Goal: Information Seeking & Learning: Find specific fact

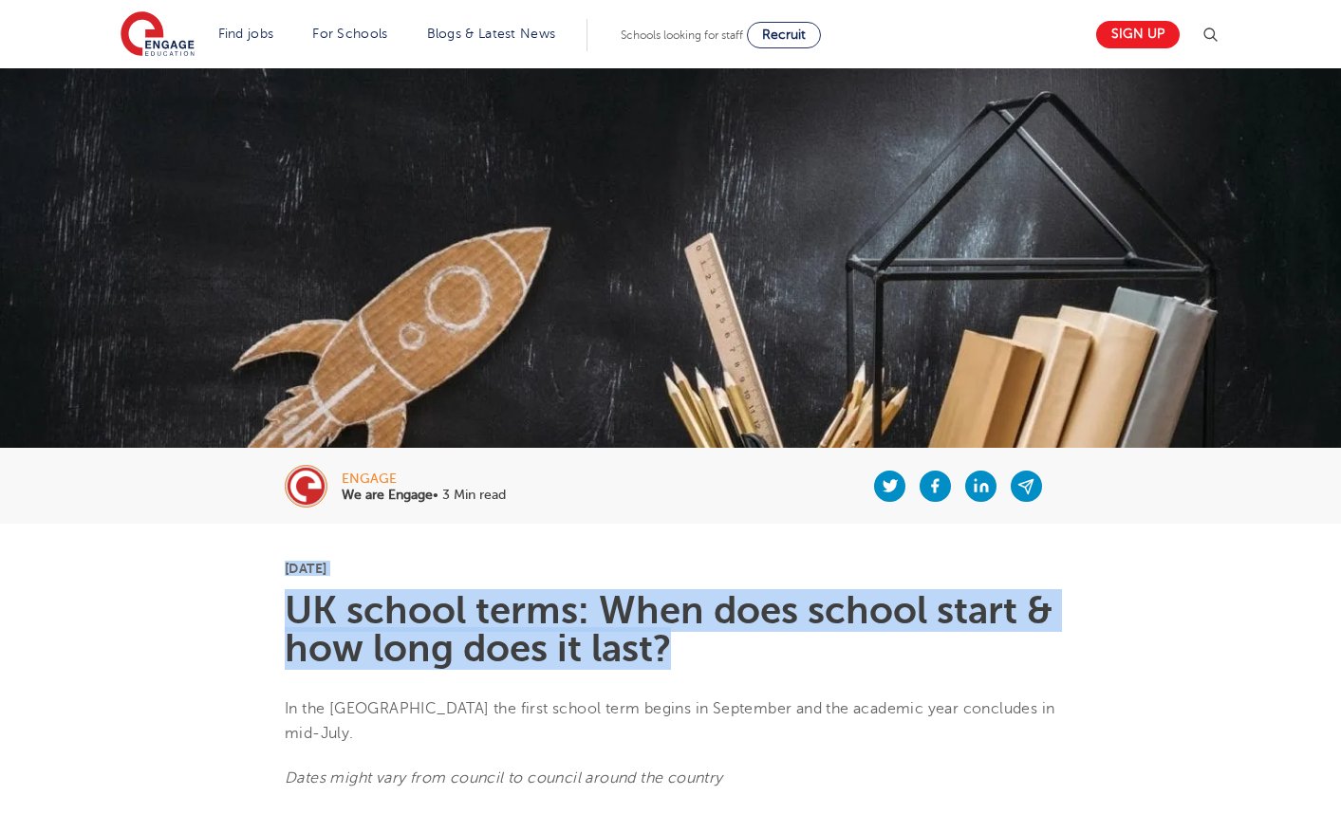
drag, startPoint x: 199, startPoint y: 545, endPoint x: 408, endPoint y: 661, distance: 238.8
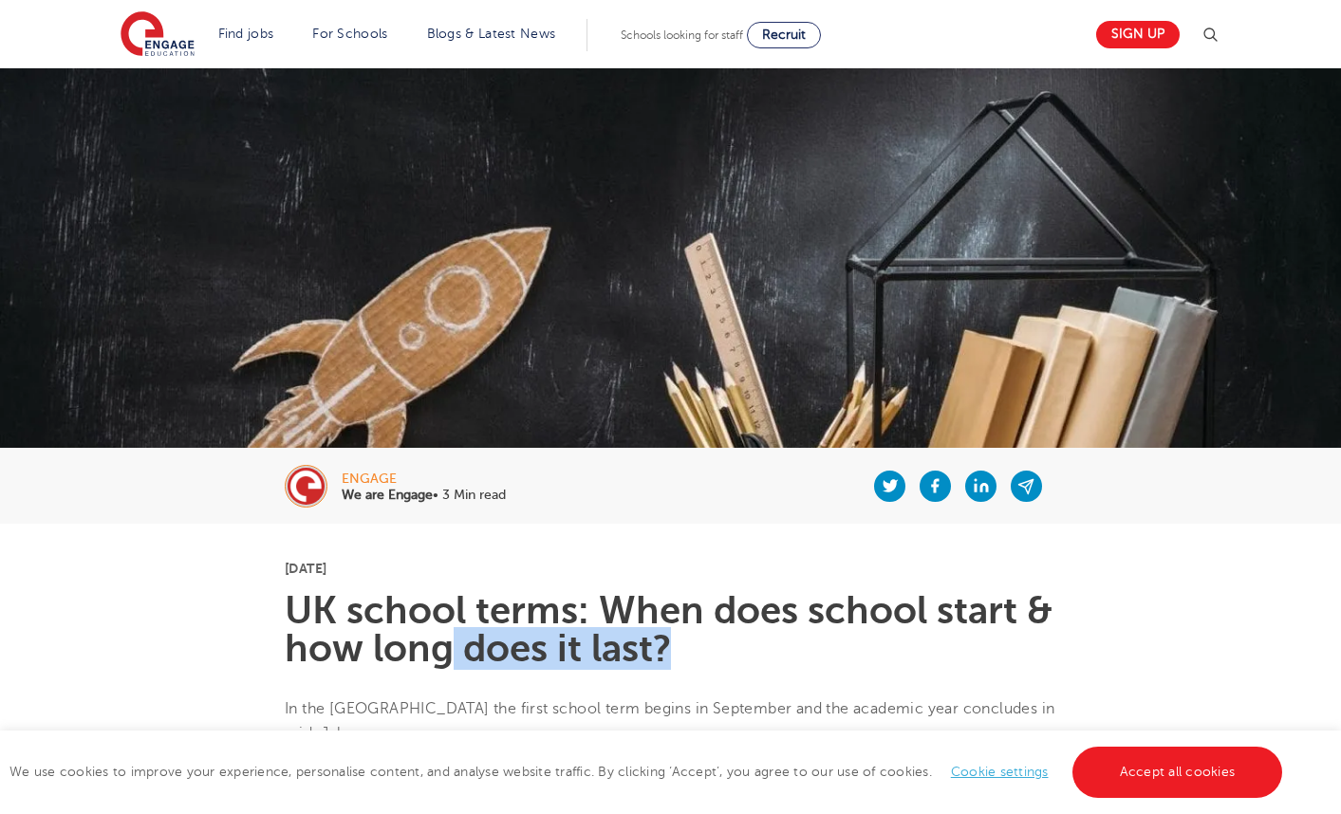
click at [447, 640] on h1 "UK school terms: When does school start & how long does it last?" at bounding box center [671, 630] width 772 height 76
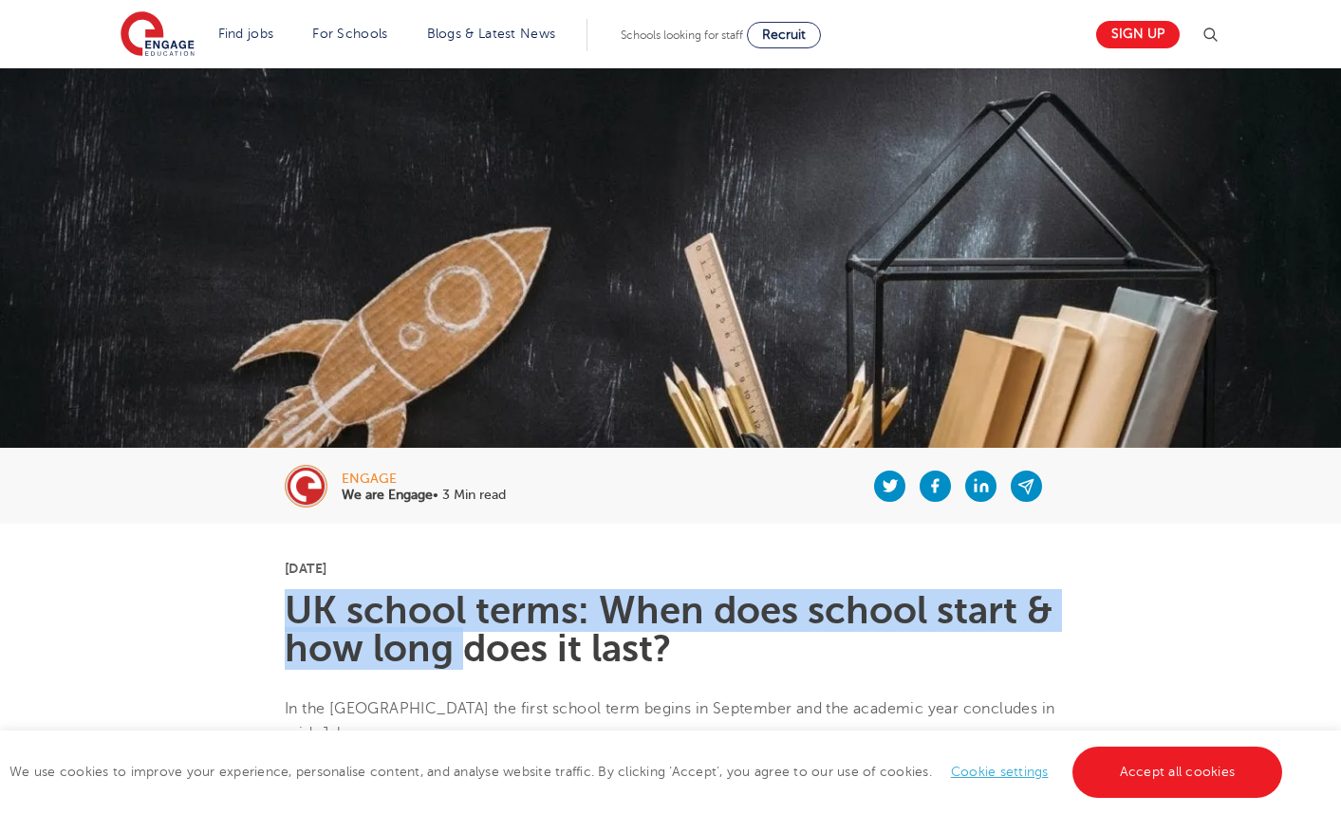
drag, startPoint x: 447, startPoint y: 640, endPoint x: 400, endPoint y: 574, distance: 80.9
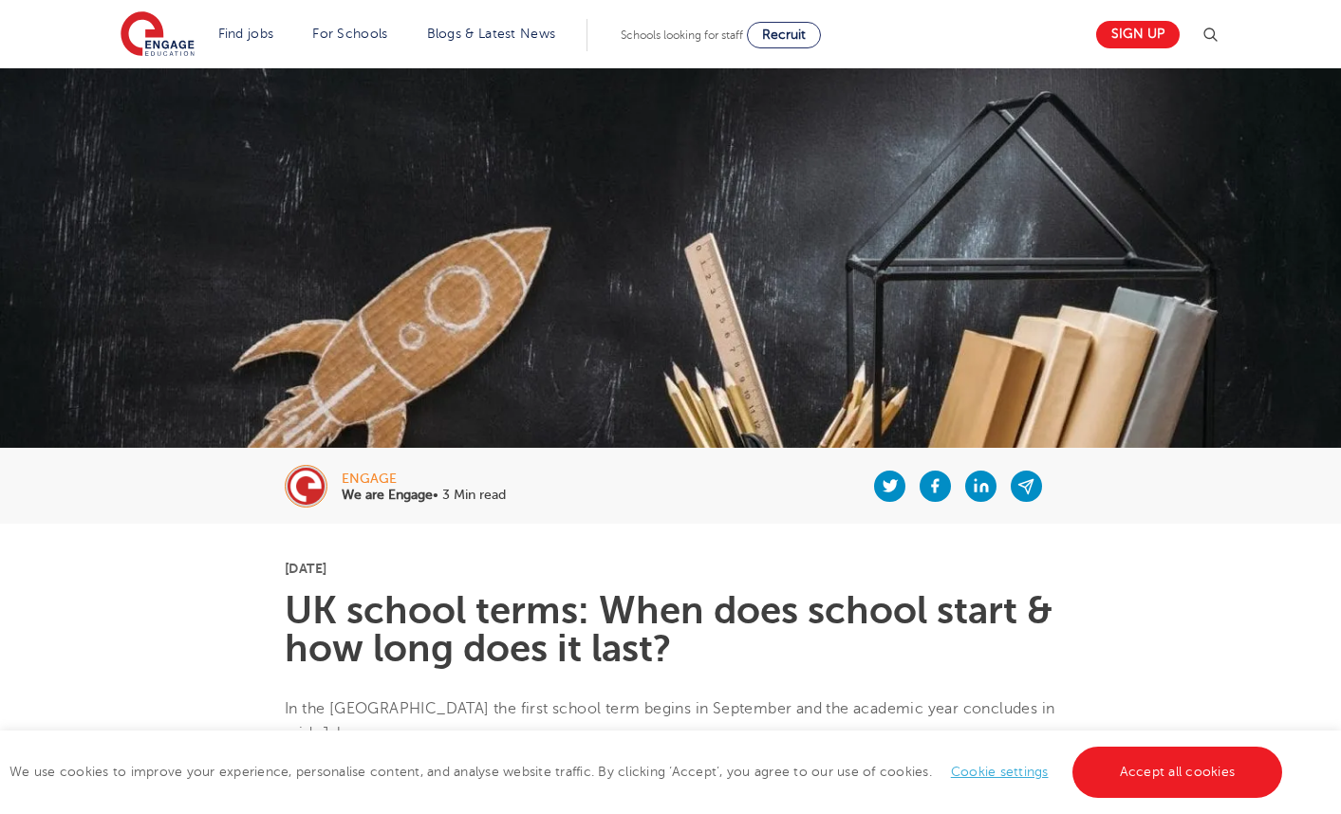
click at [398, 574] on p "[DATE]" at bounding box center [671, 568] width 772 height 13
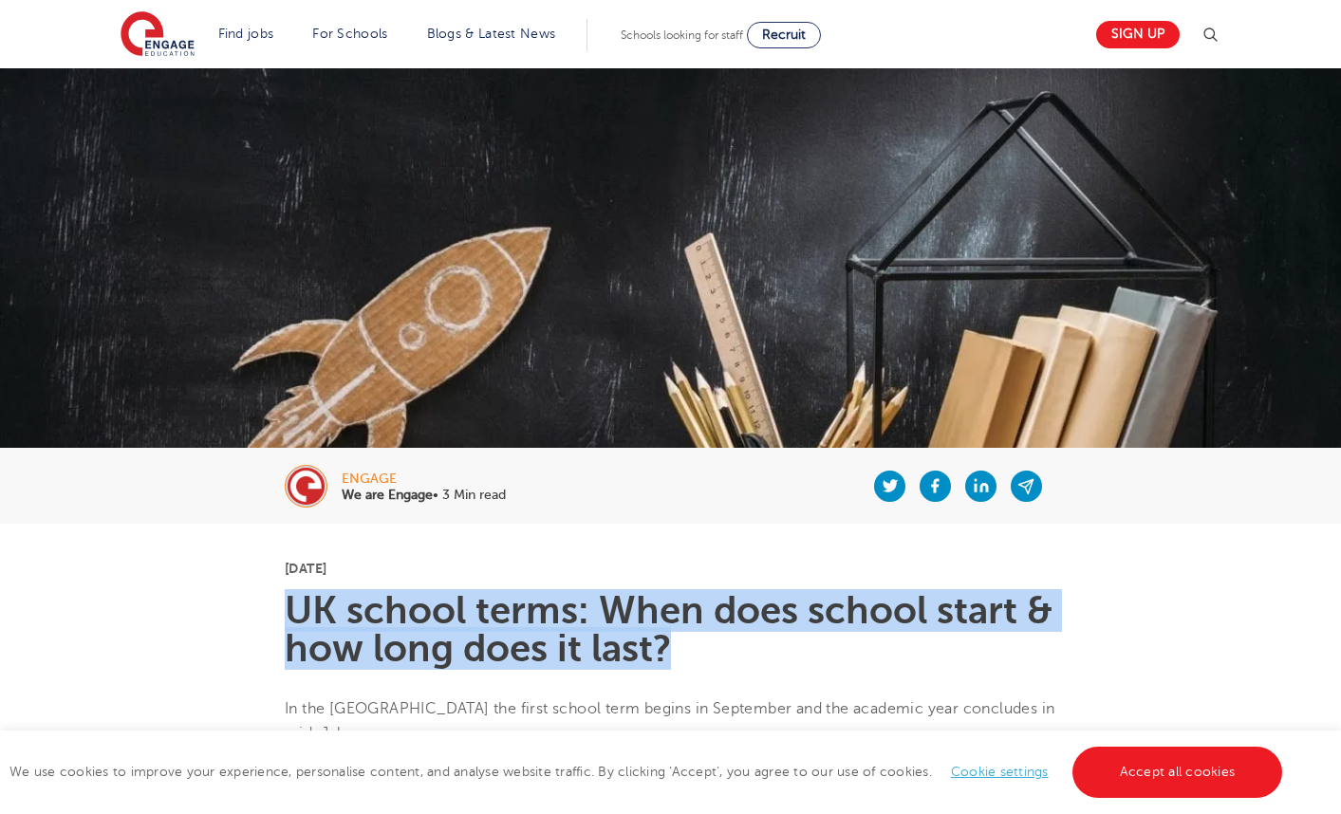
drag, startPoint x: 398, startPoint y: 575, endPoint x: 520, endPoint y: 628, distance: 133.5
click at [520, 628] on h1 "UK school terms: When does school start & how long does it last?" at bounding box center [671, 630] width 772 height 76
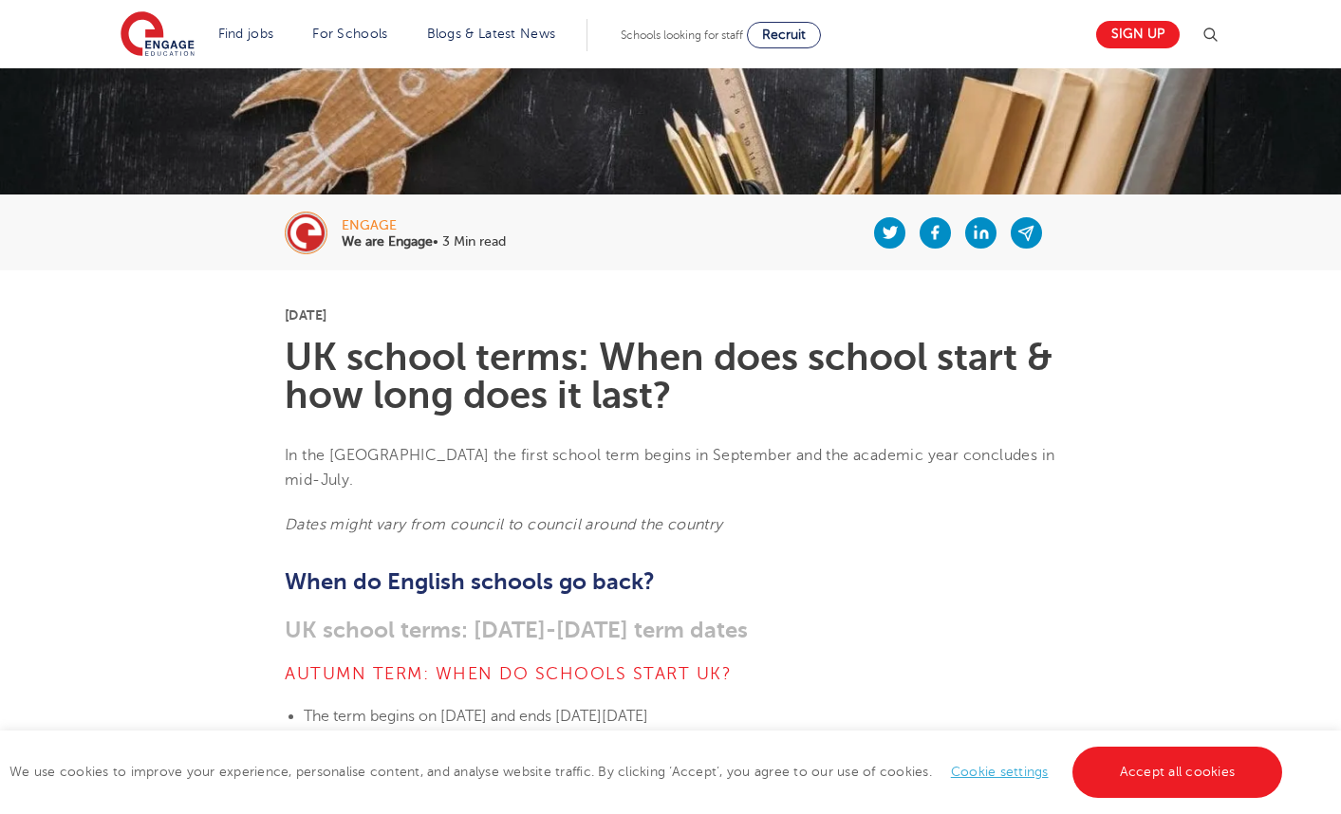
scroll to position [254, 0]
click at [417, 382] on h1 "UK school terms: When does school start & how long does it last?" at bounding box center [671, 376] width 772 height 76
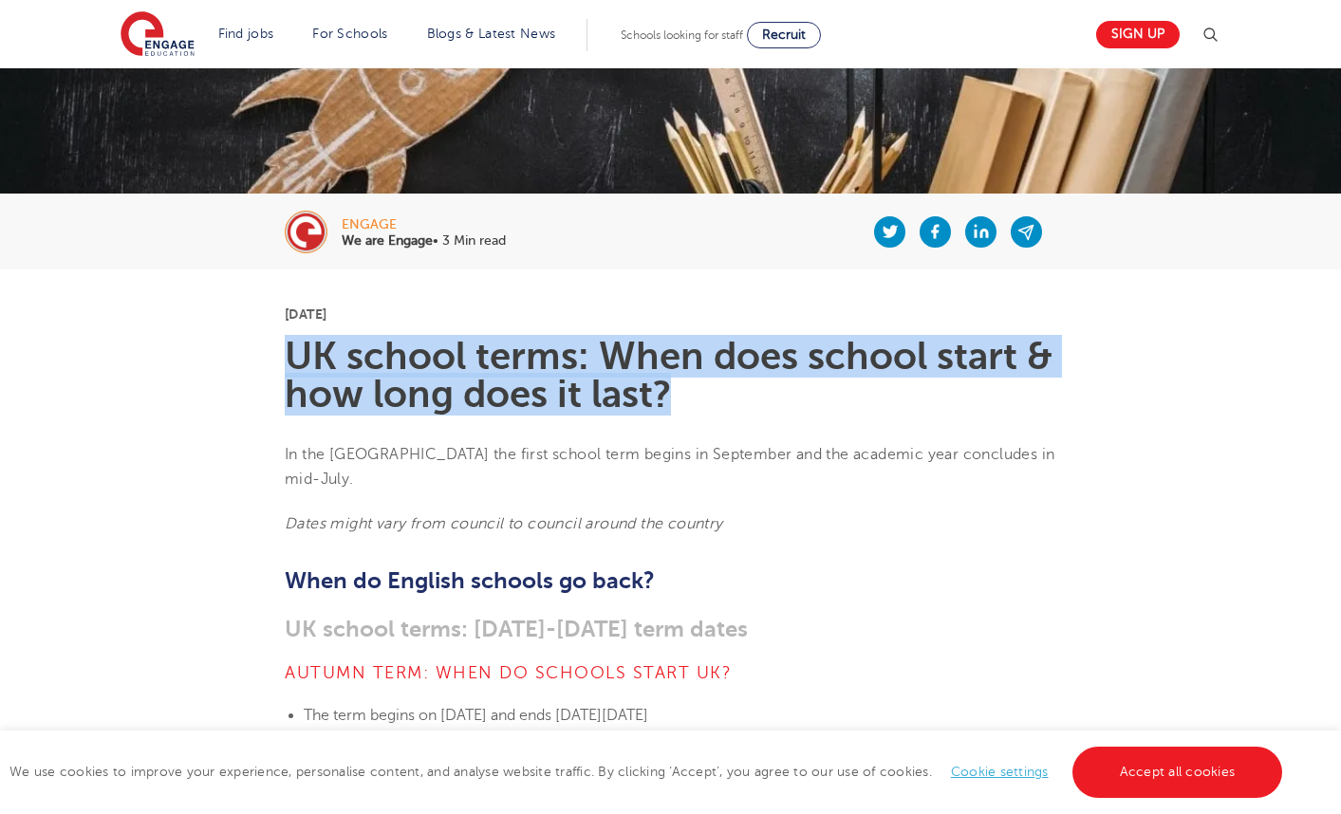
click at [417, 382] on h1 "UK school terms: When does school start & how long does it last?" at bounding box center [671, 376] width 772 height 76
click at [454, 400] on h1 "UK school terms: When does school start & how long does it last?" at bounding box center [671, 376] width 772 height 76
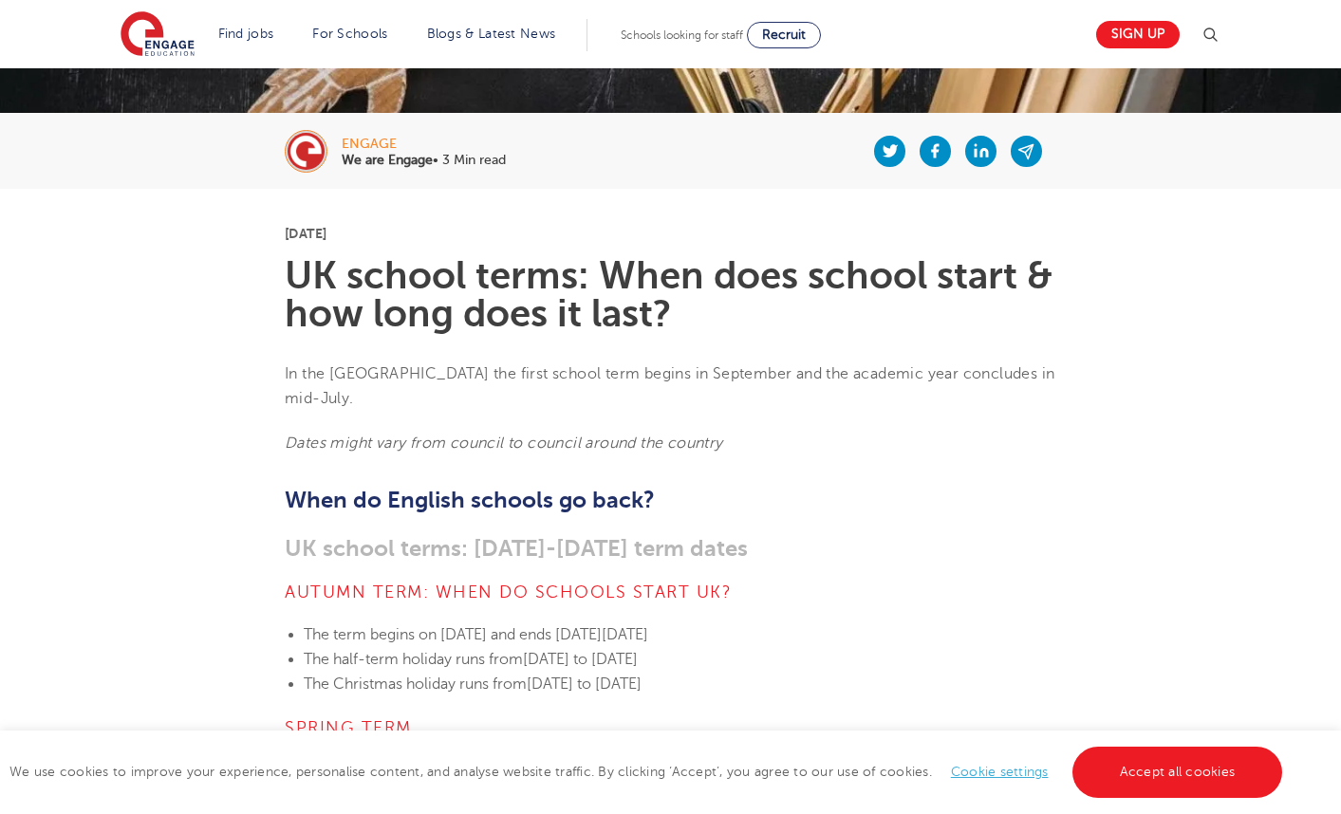
scroll to position [398, 0]
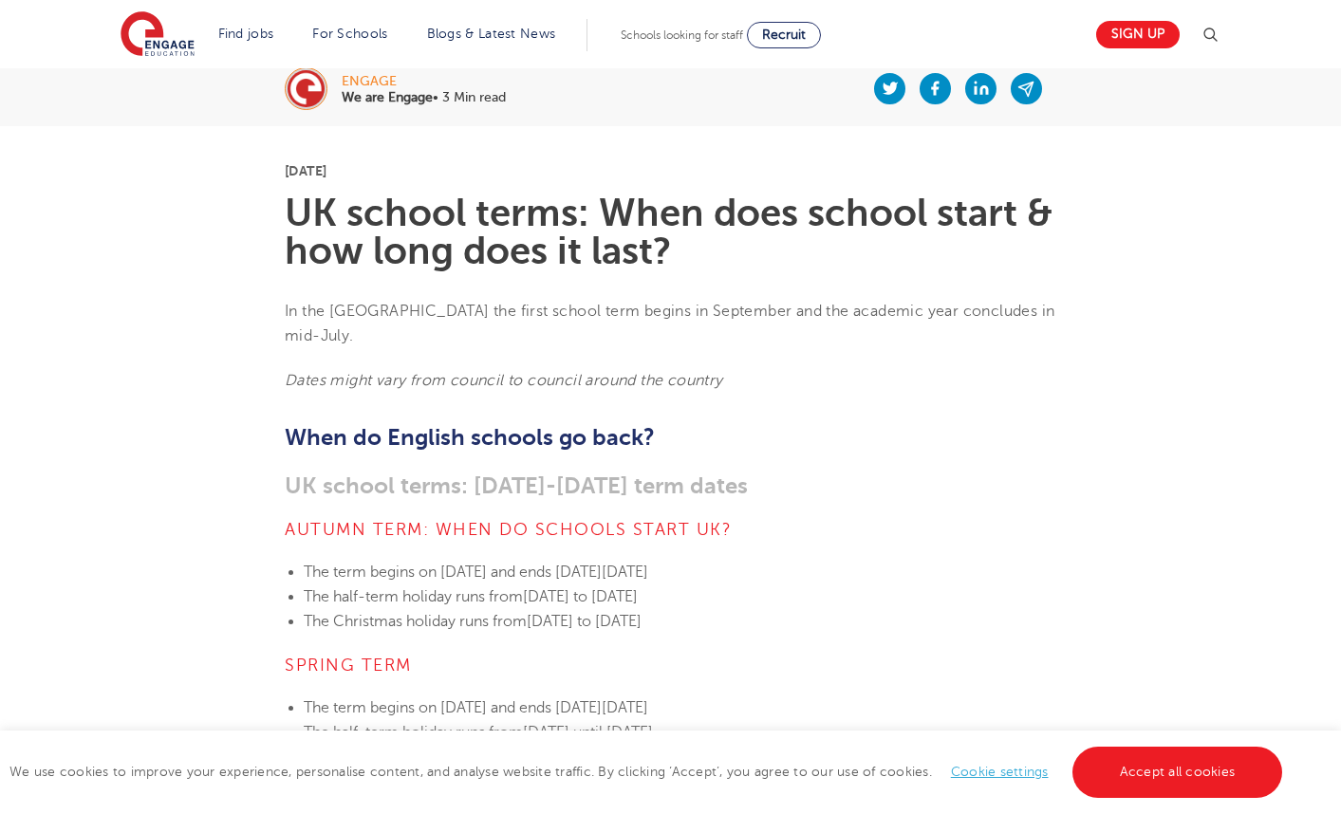
click at [456, 421] on h2 "When do English schools go back?" at bounding box center [671, 437] width 772 height 32
click at [738, 421] on h2 "When do English schools go back?" at bounding box center [671, 437] width 772 height 32
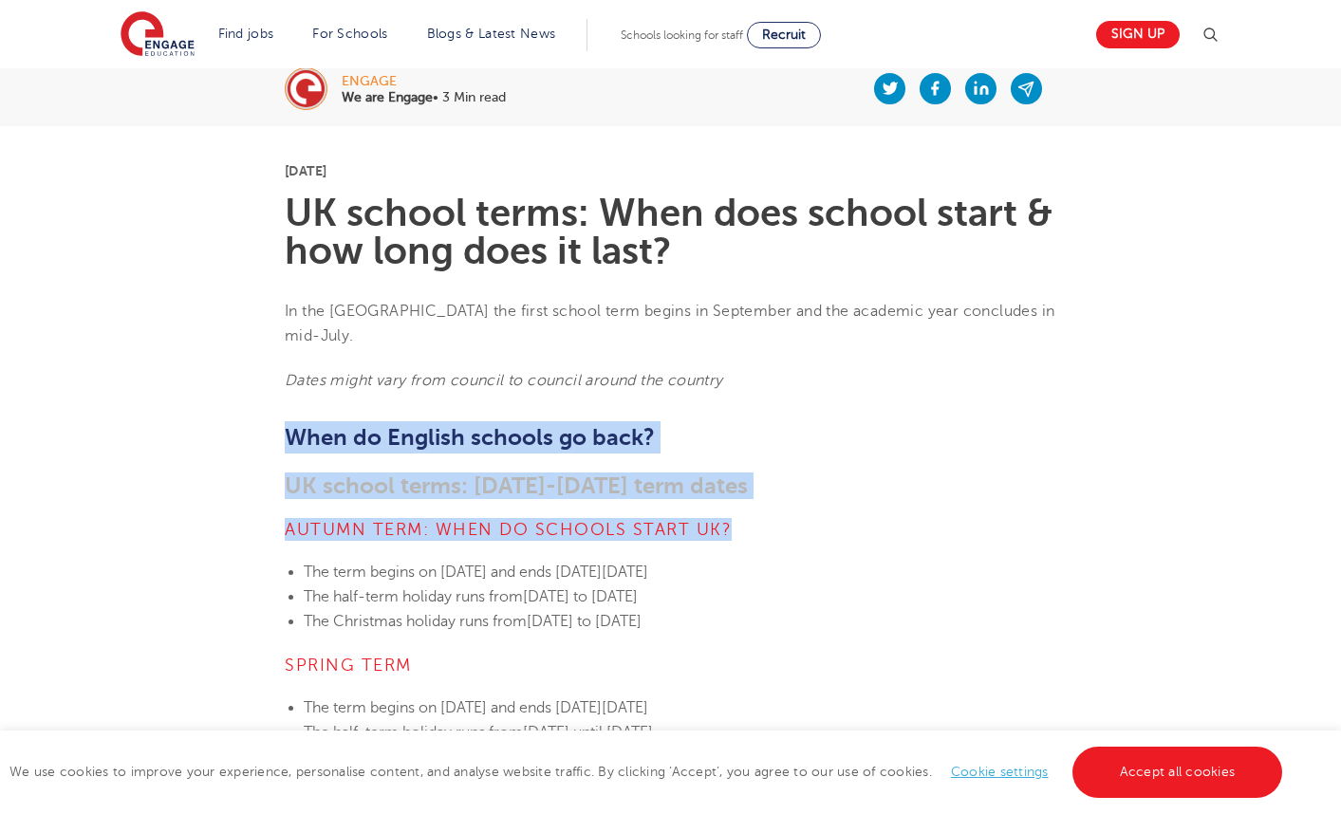
drag, startPoint x: 738, startPoint y: 406, endPoint x: 834, endPoint y: 495, distance: 131.0
click at [834, 518] on h4 "Autumn term: When do schools start UK?" at bounding box center [671, 529] width 772 height 23
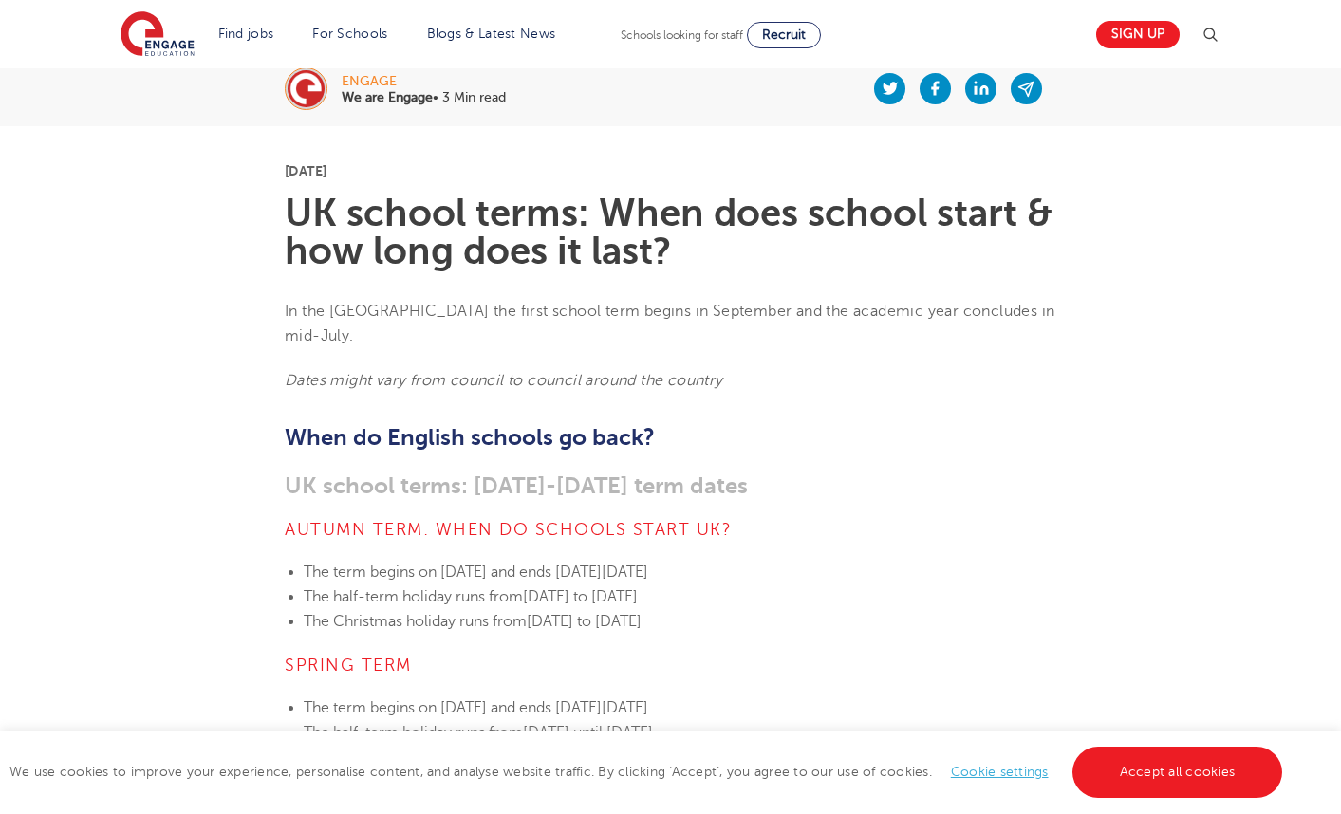
click at [834, 518] on h4 "Autumn term: When do schools start UK?" at bounding box center [671, 529] width 772 height 23
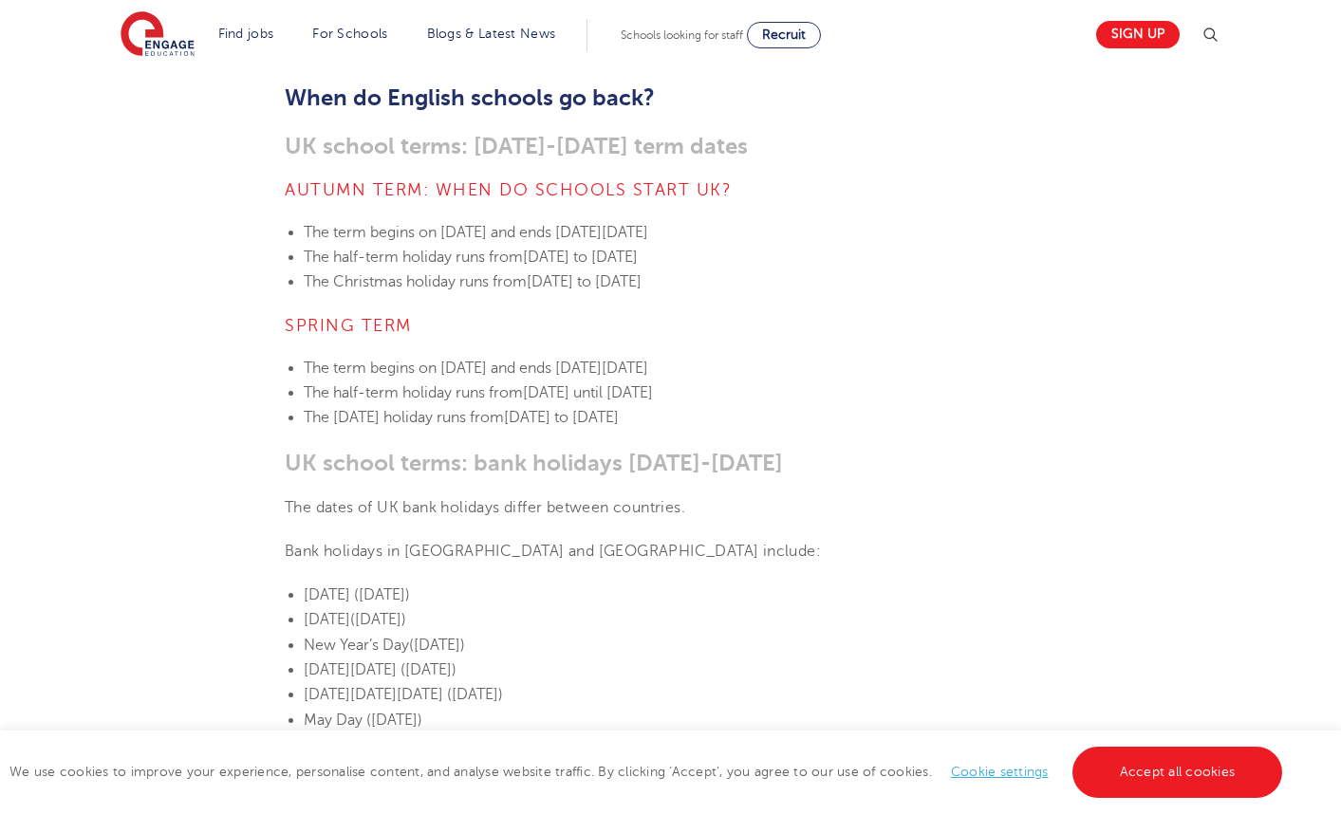
scroll to position [605, 0]
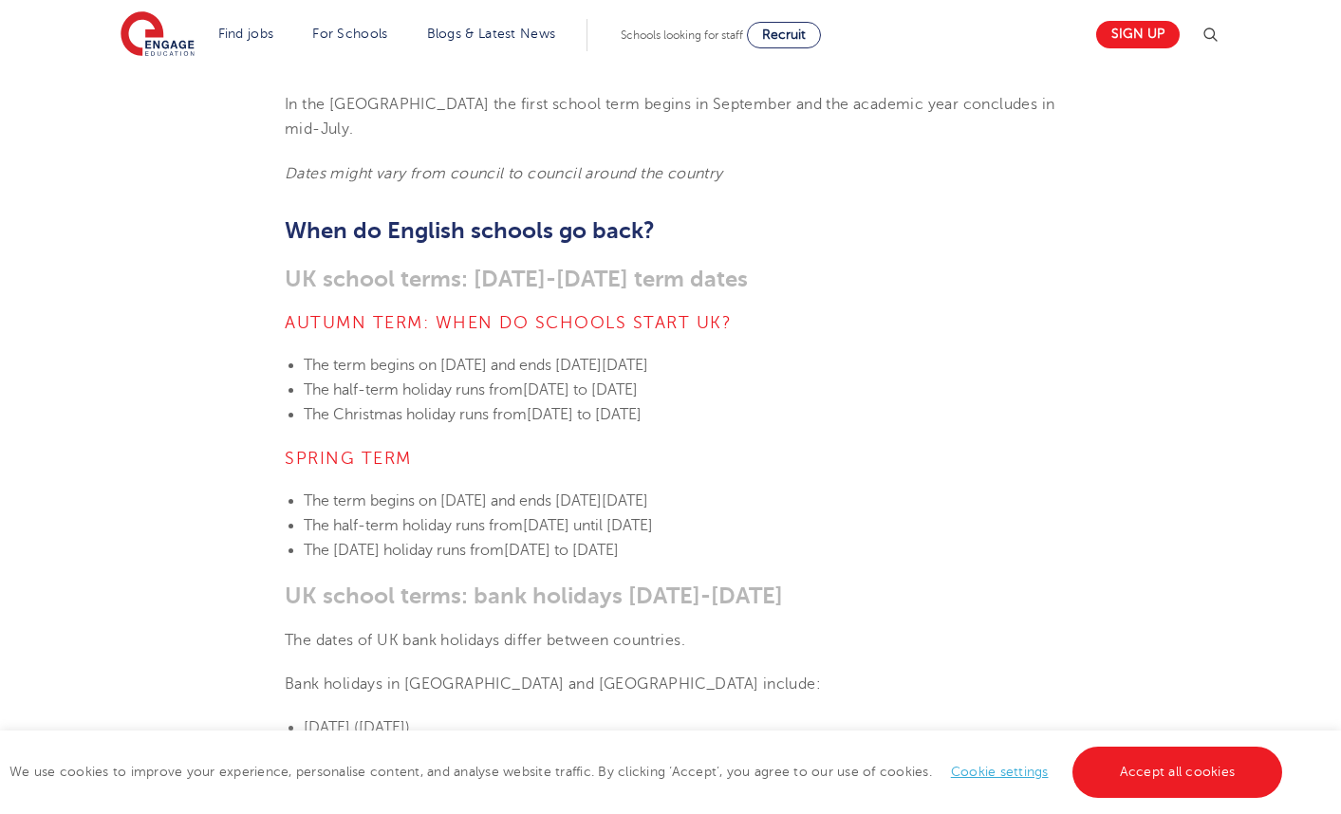
click at [459, 538] on li "The [DATE] holiday runs from [DATE] to [DATE]" at bounding box center [680, 550] width 753 height 25
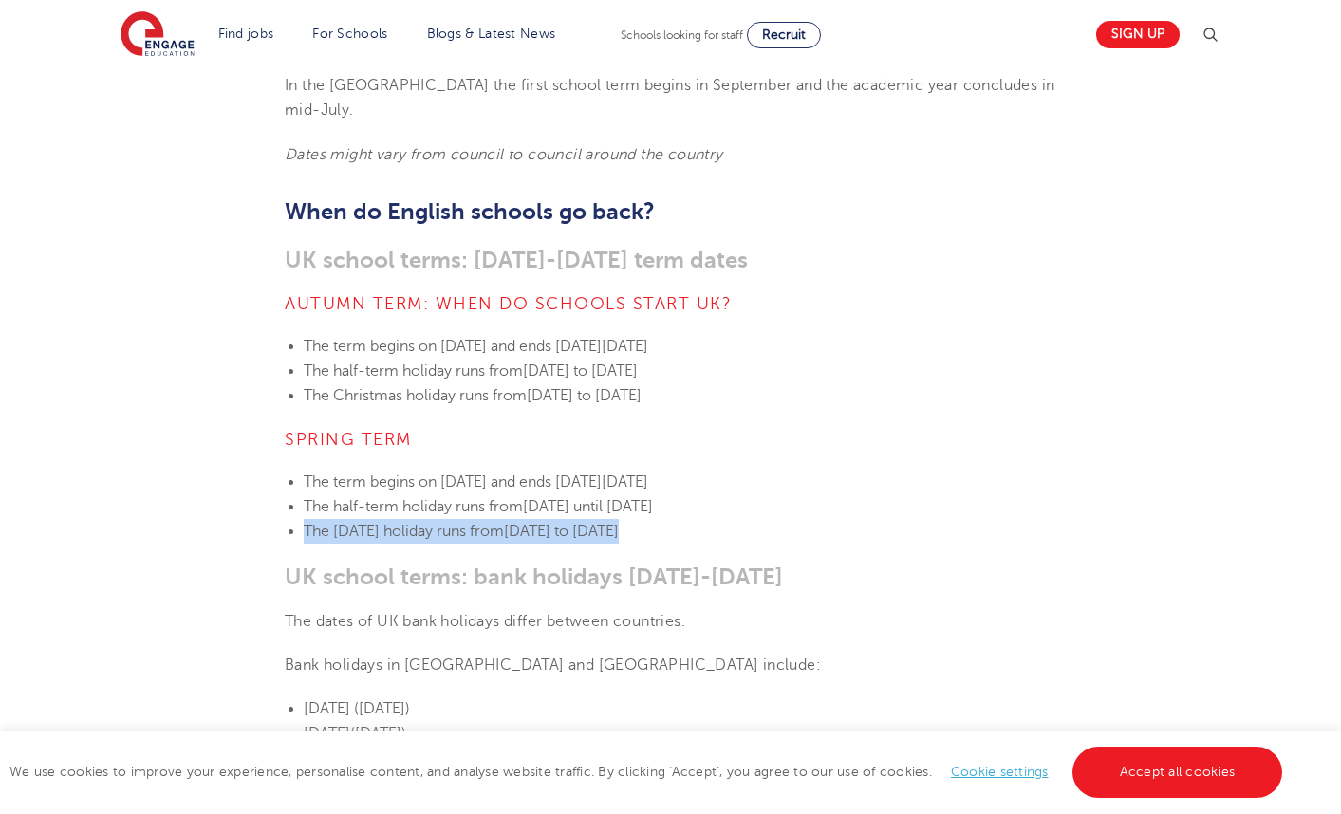
scroll to position [627, 0]
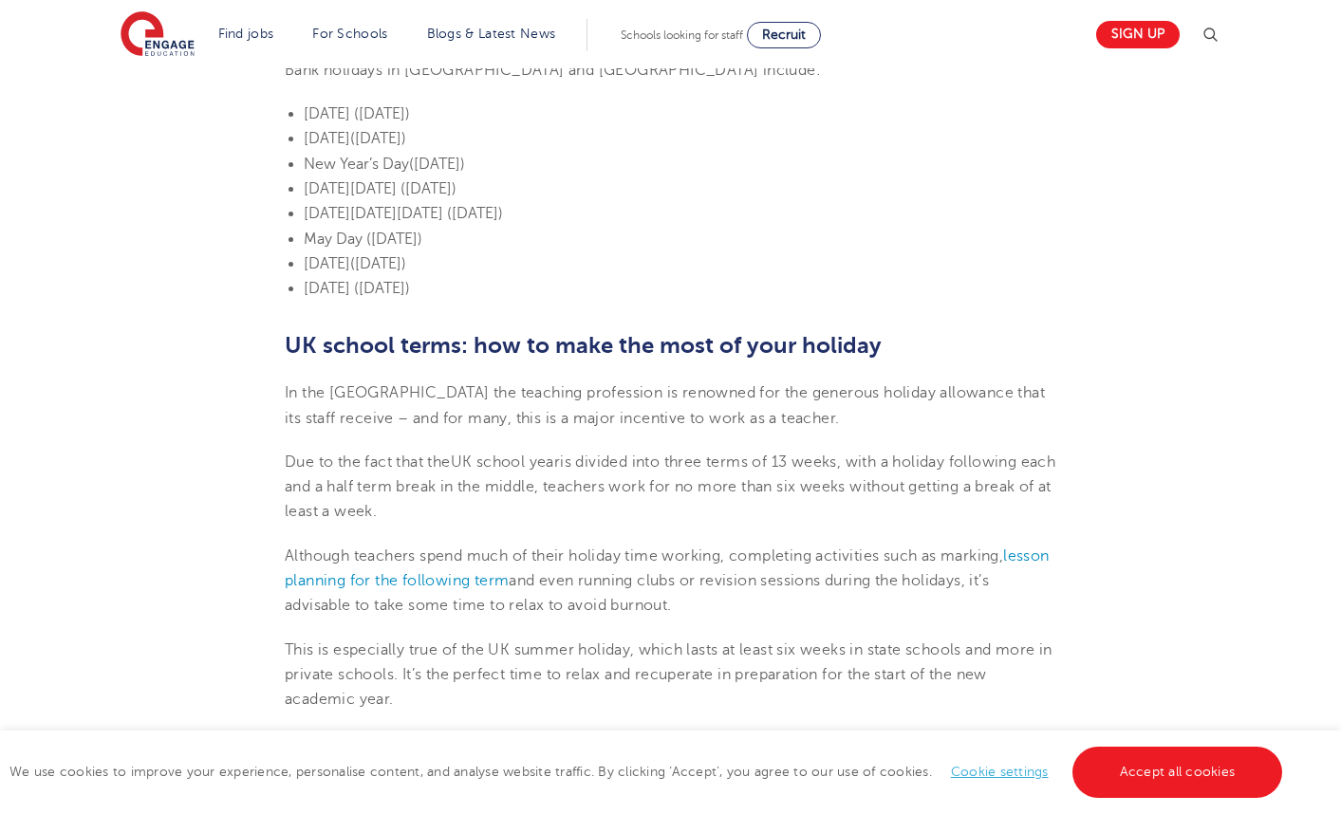
scroll to position [1220, 0]
